Goal: Navigation & Orientation: Find specific page/section

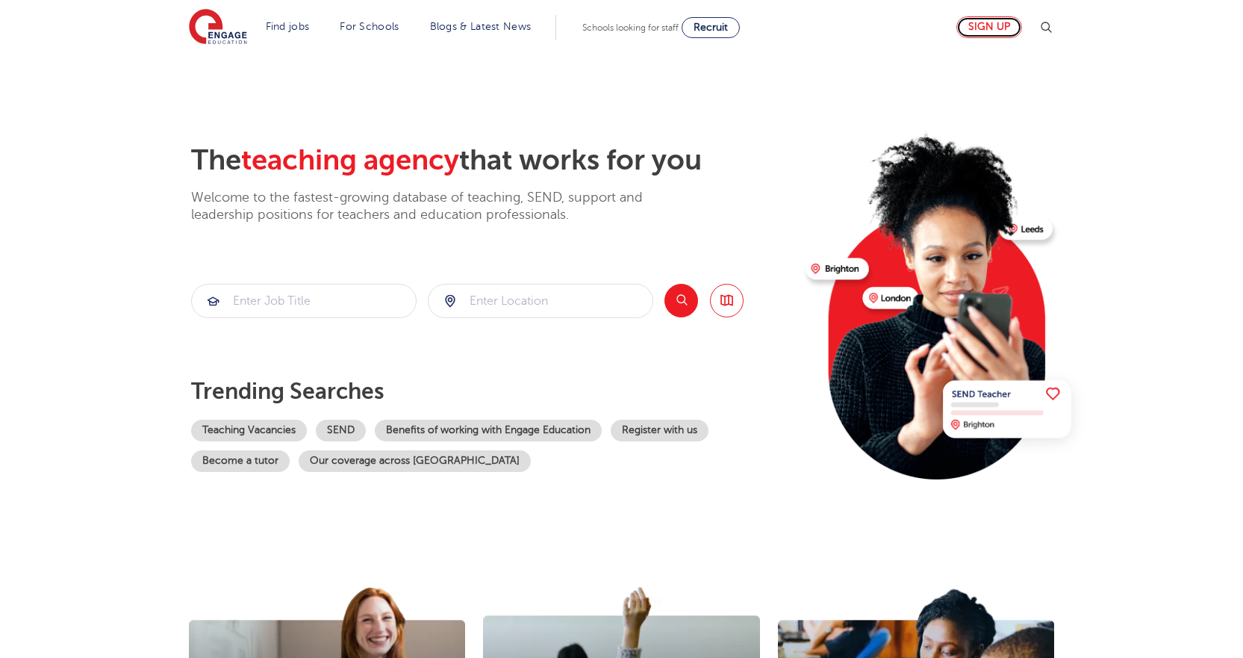
click at [996, 33] on link "Sign up" at bounding box center [989, 27] width 66 height 22
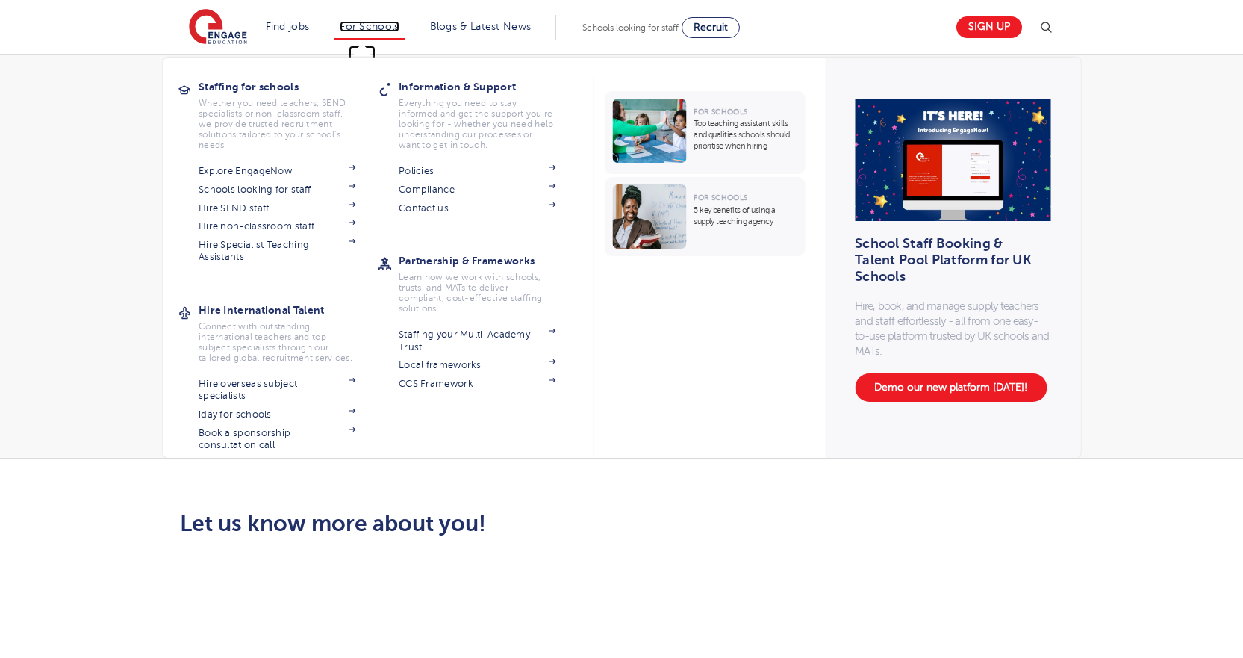
click at [361, 24] on link "For Schools" at bounding box center [369, 26] width 59 height 11
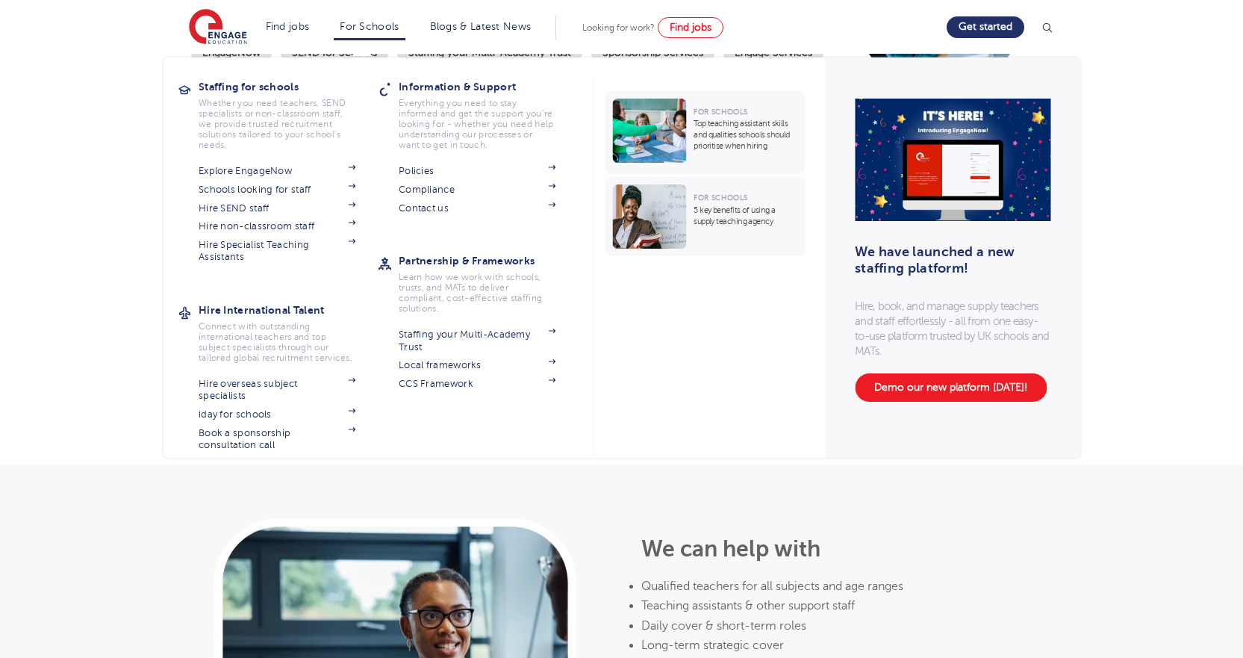
scroll to position [448, 0]
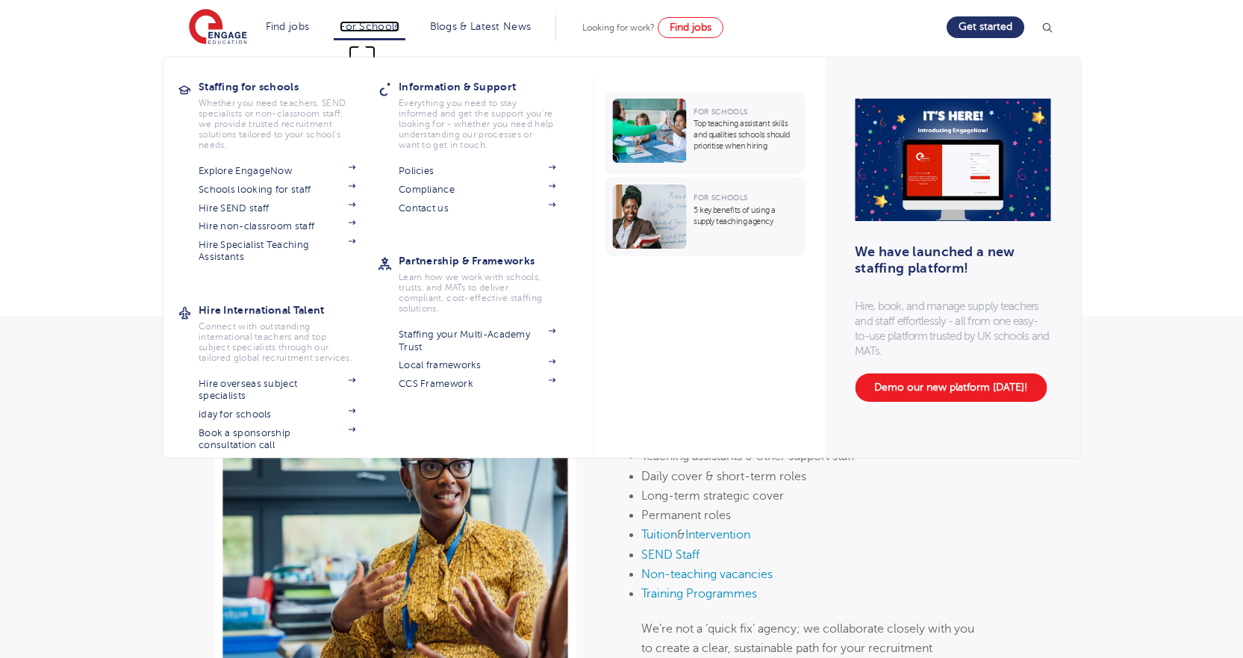
click at [390, 26] on link "For Schools" at bounding box center [369, 26] width 59 height 11
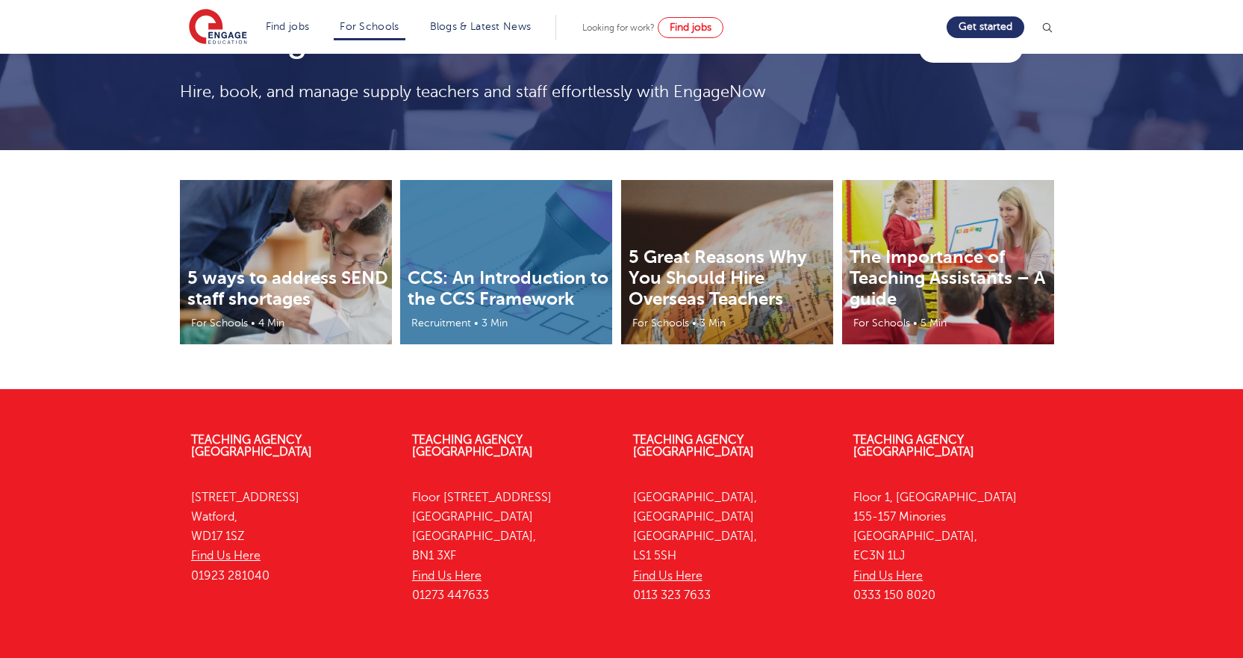
scroll to position [4697, 0]
